Goal: Transaction & Acquisition: Purchase product/service

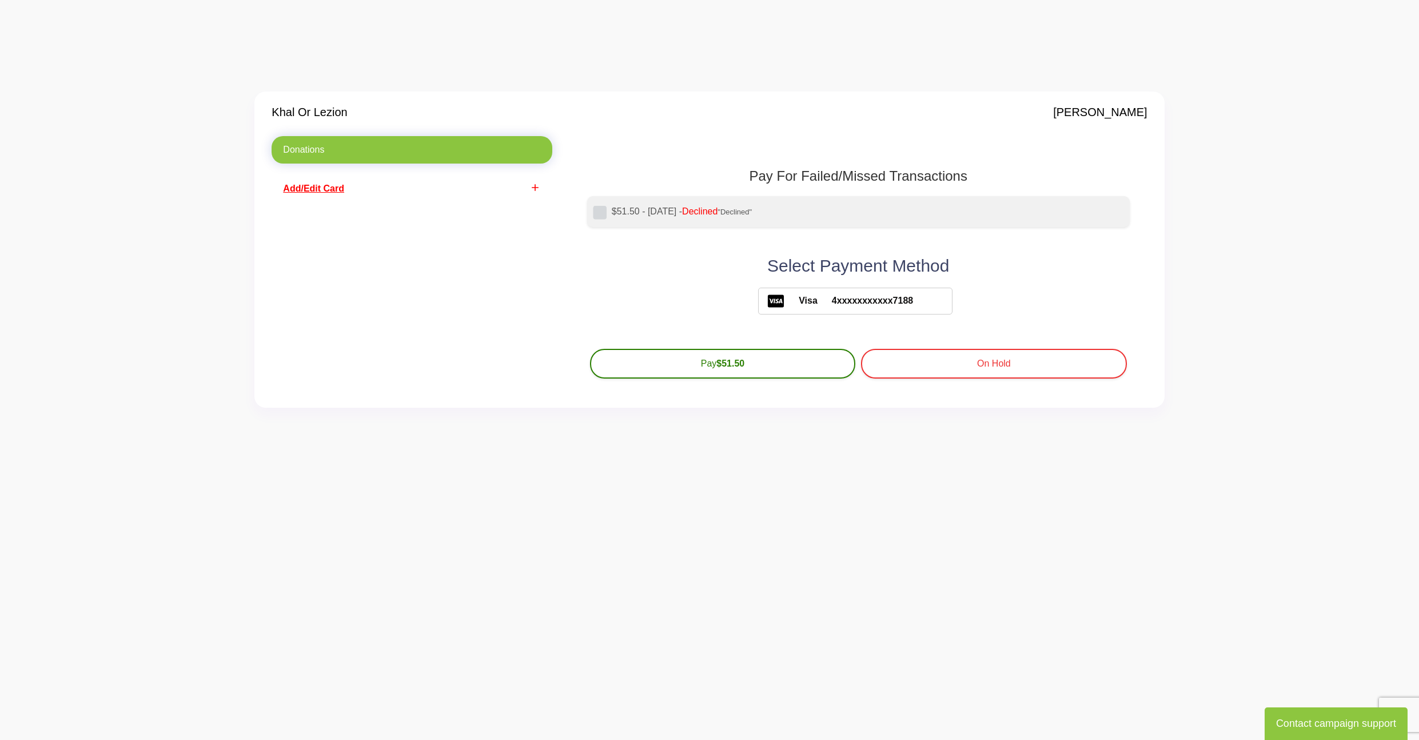
click at [673, 214] on label "$51.50 - [DATE] - Declined "Declined"" at bounding box center [866, 212] width 509 height 14
drag, startPoint x: 319, startPoint y: 188, endPoint x: 336, endPoint y: 191, distance: 17.4
click at [318, 188] on span "Add/Edit Card" at bounding box center [313, 189] width 61 height 10
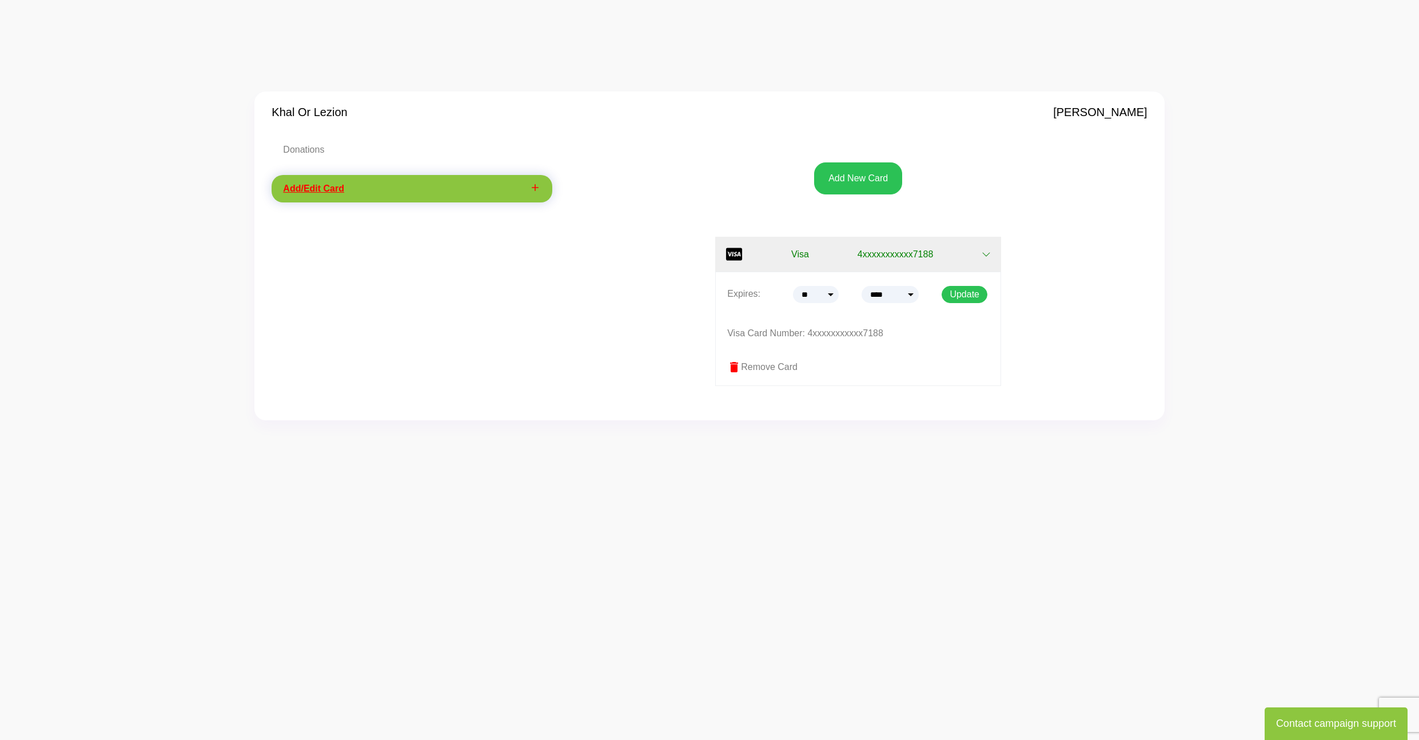
click at [917, 257] on span "4xxxxxxxxxxx7188" at bounding box center [896, 255] width 76 height 14
click at [822, 333] on p "Visa Card Number: 4xxxxxxxxxxx7188" at bounding box center [858, 333] width 262 height 17
click at [836, 334] on p "Visa Card Number: 4xxxxxxxxxxx7188" at bounding box center [858, 333] width 262 height 17
click at [876, 167] on button "Add New Card" at bounding box center [858, 178] width 88 height 32
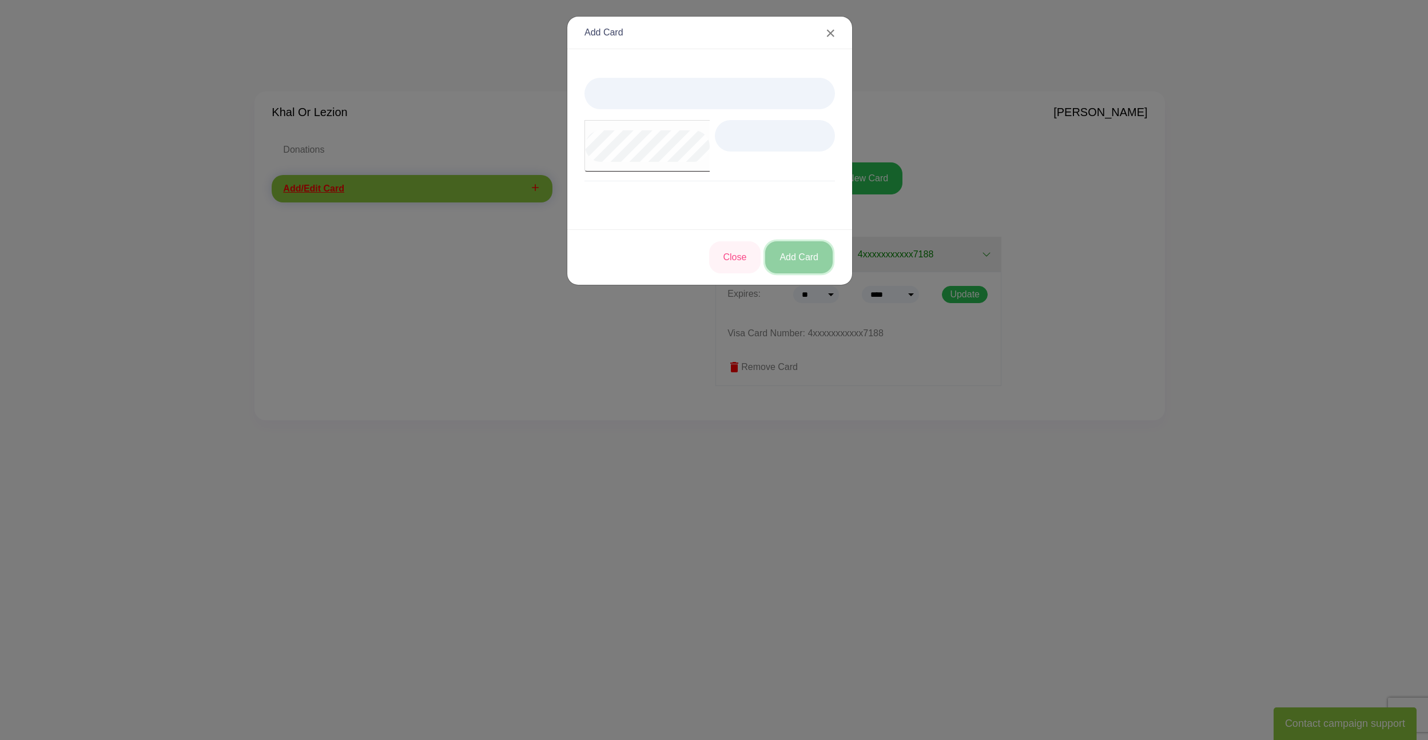
click at [824, 266] on button "Add Card" at bounding box center [798, 257] width 67 height 32
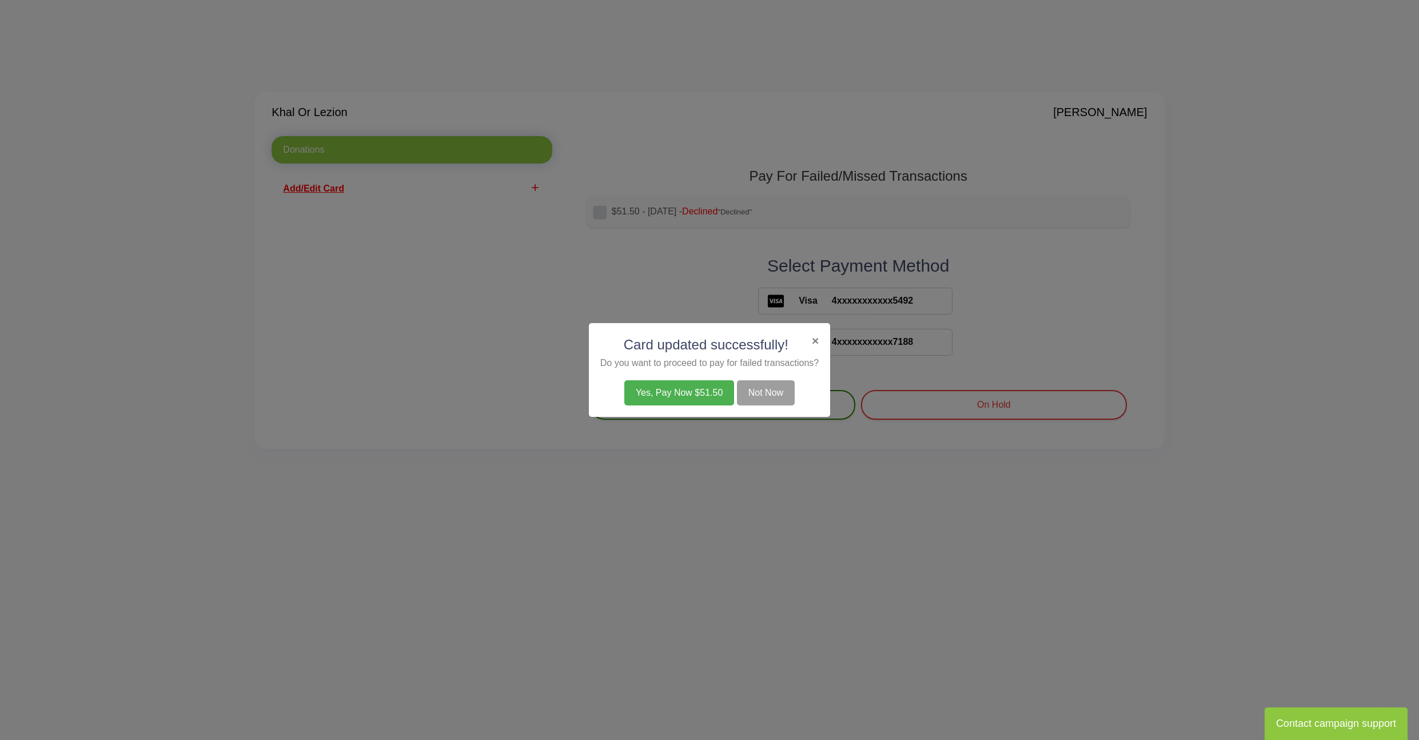
click at [710, 395] on button "Yes, Pay Now $51.50" at bounding box center [679, 392] width 110 height 25
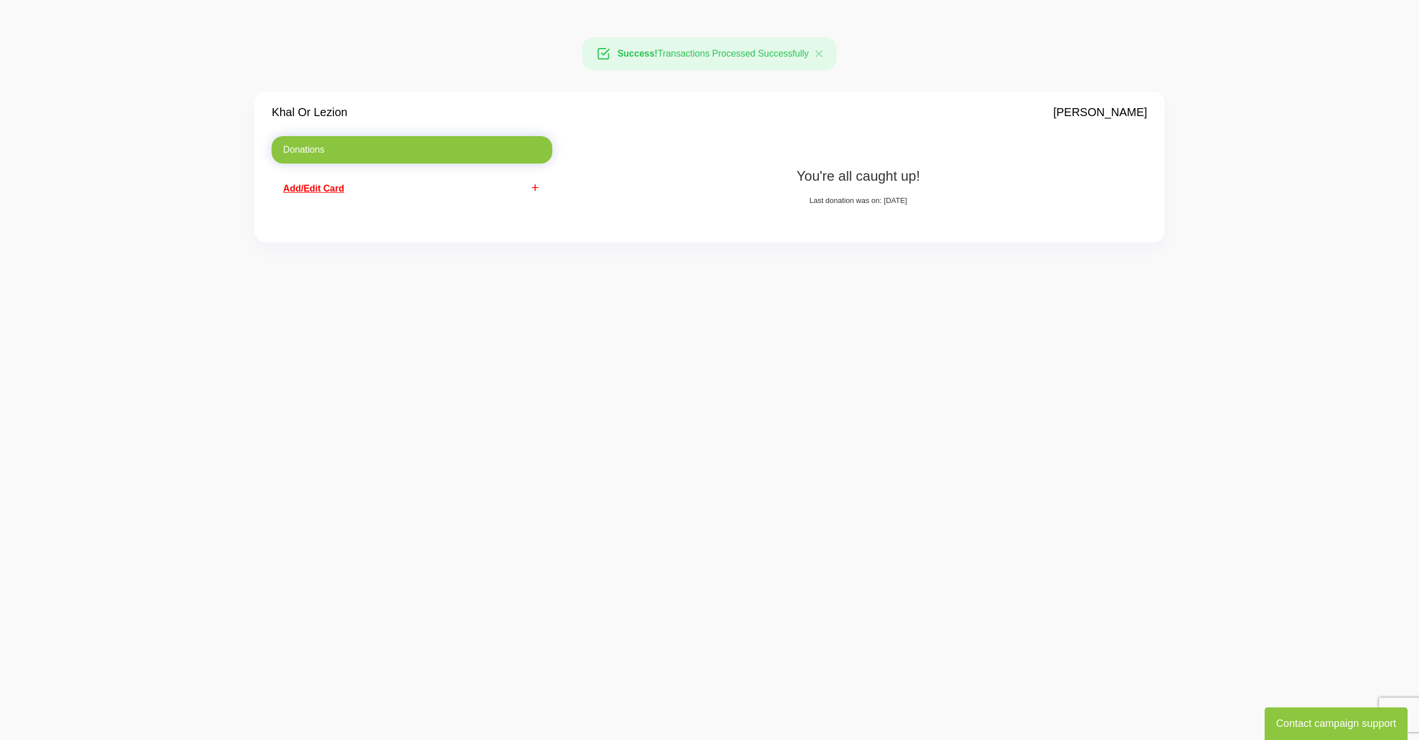
click at [521, 197] on link "add Add/Edit Card" at bounding box center [412, 188] width 280 height 27
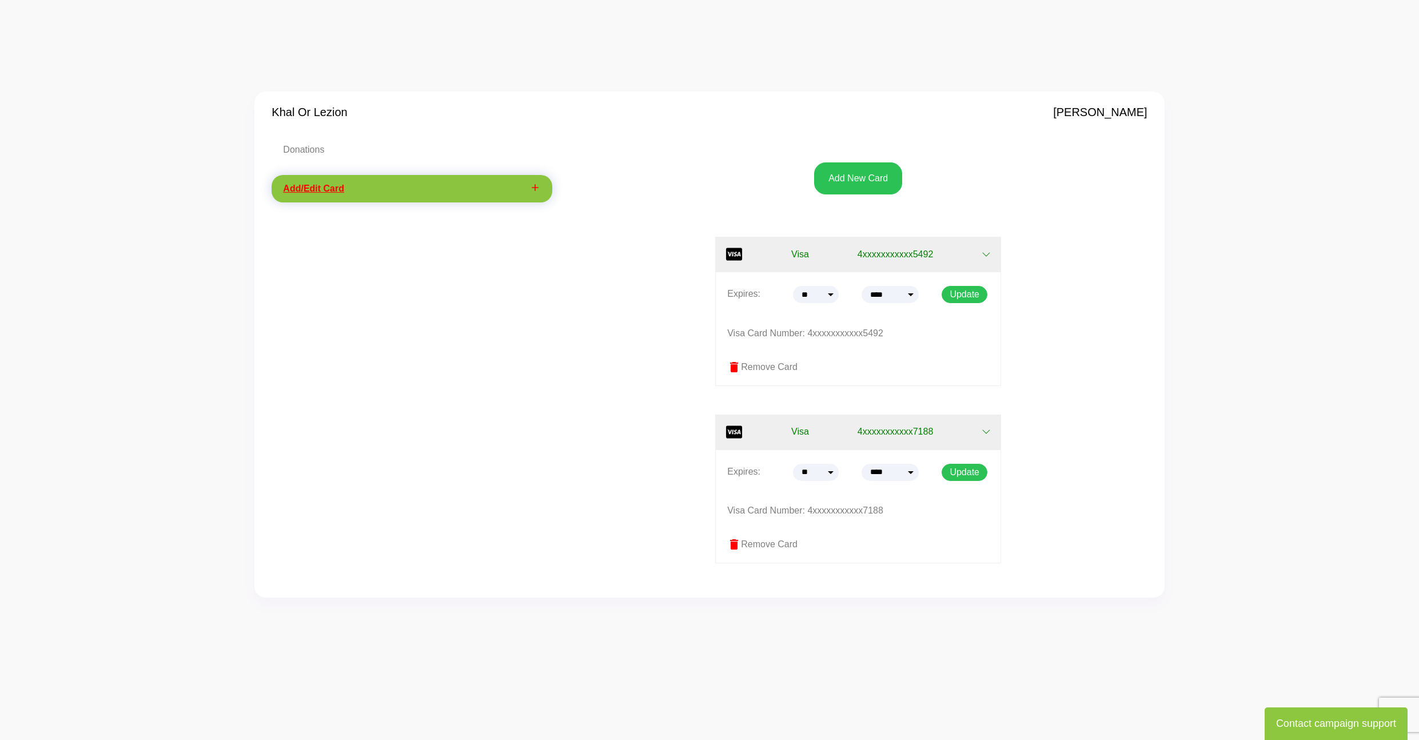
click at [779, 544] on label "delete Remove Card" at bounding box center [858, 544] width 262 height 14
click at [735, 545] on span "delete" at bounding box center [734, 544] width 14 height 14
